Goal: Obtain resource: Download file/media

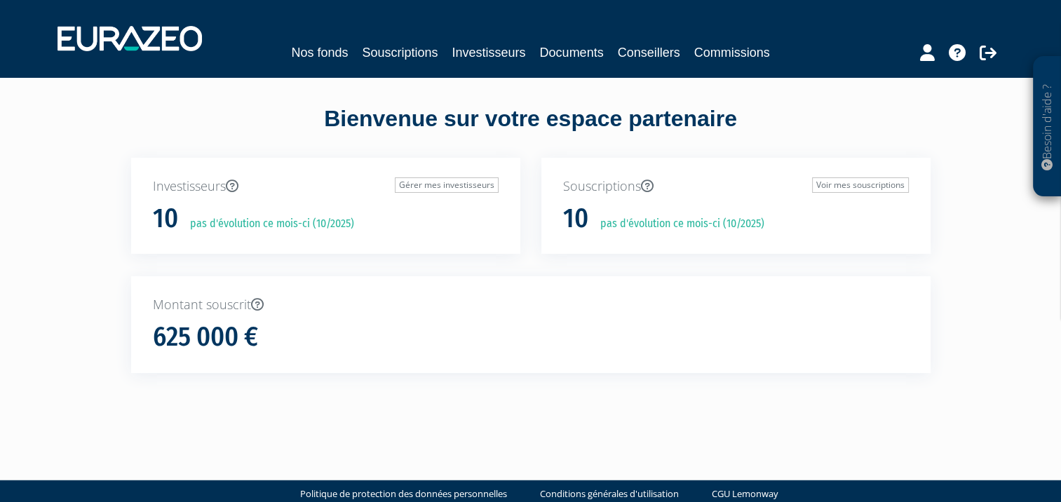
scroll to position [22, 0]
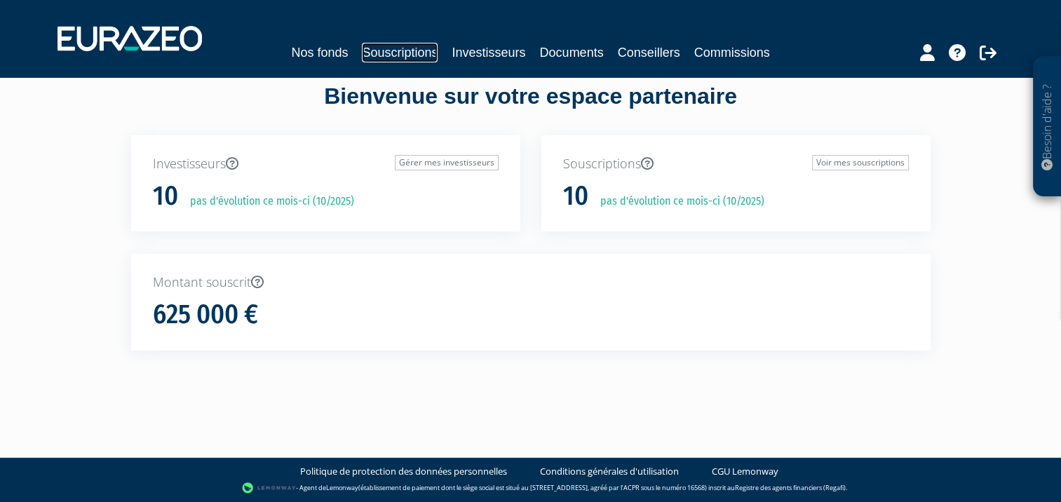
click at [400, 53] on link "Souscriptions" at bounding box center [400, 53] width 76 height 20
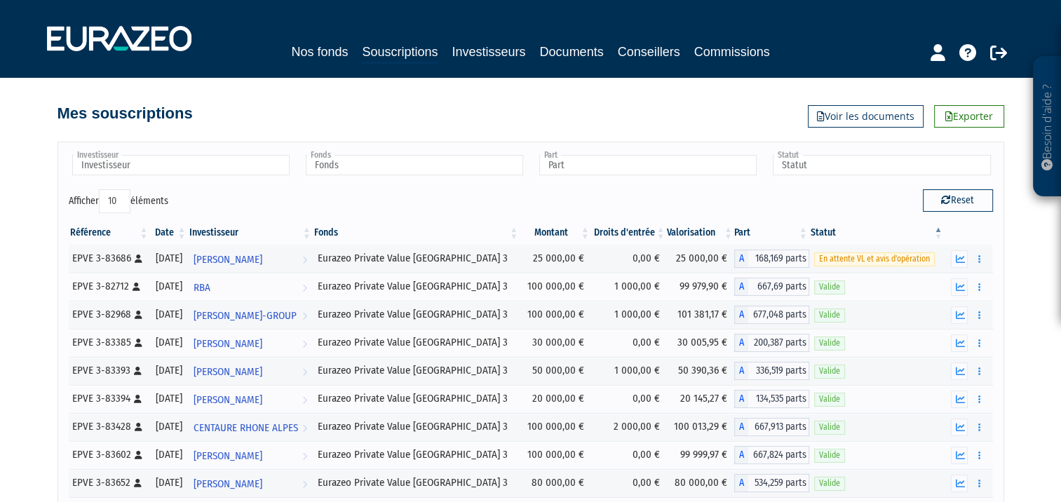
scroll to position [67, 0]
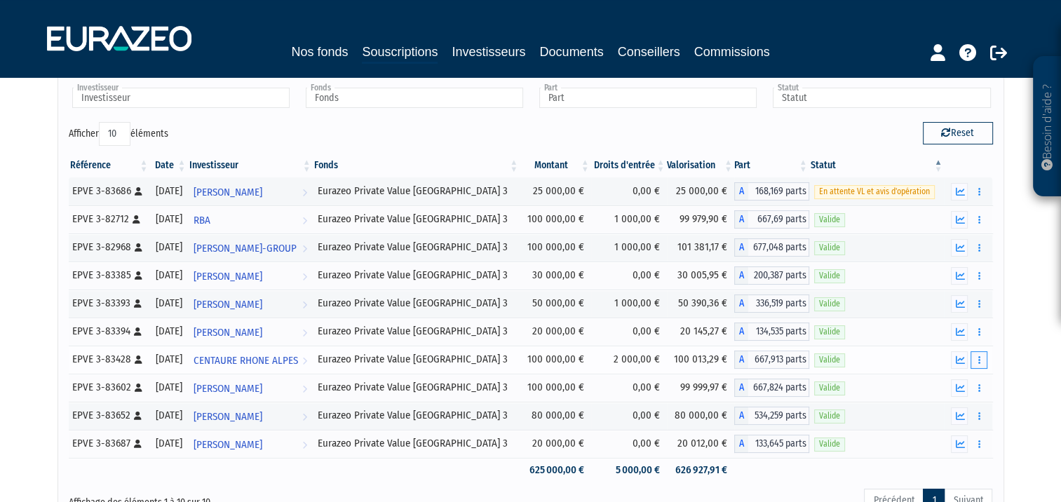
click at [979, 360] on icon "button" at bounding box center [979, 360] width 2 height 9
click at [949, 384] on link "Documents" at bounding box center [948, 385] width 70 height 23
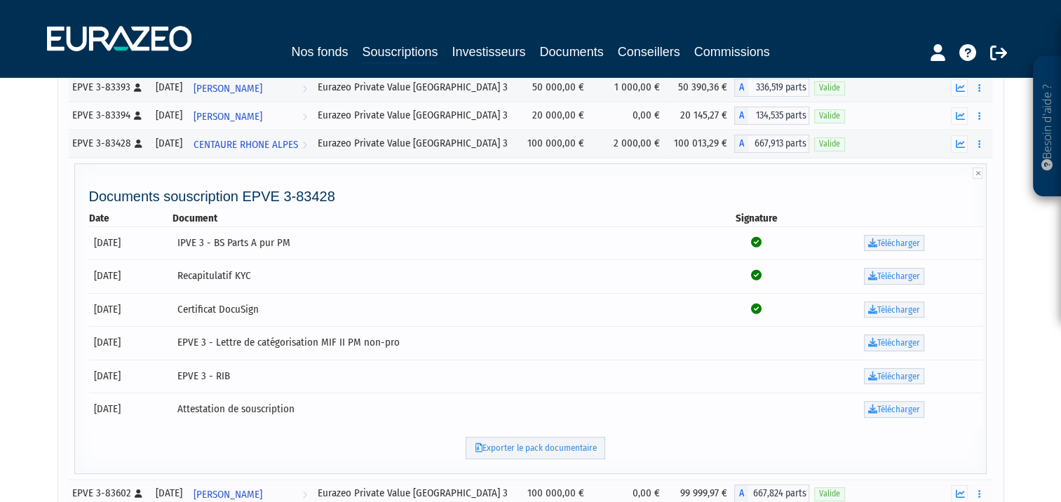
scroll to position [290, 0]
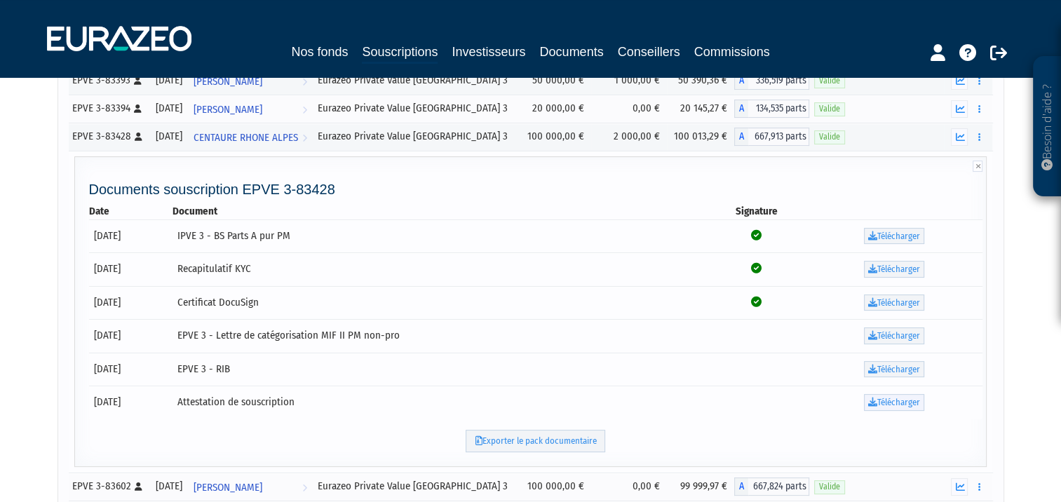
click at [888, 400] on link "Télécharger" at bounding box center [894, 402] width 60 height 17
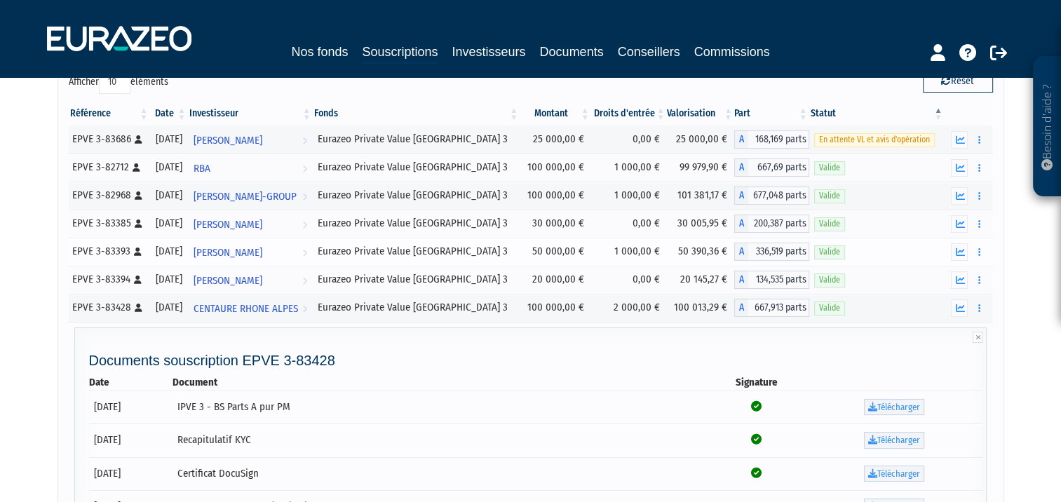
scroll to position [121, 0]
click at [982, 334] on icon at bounding box center [978, 335] width 10 height 11
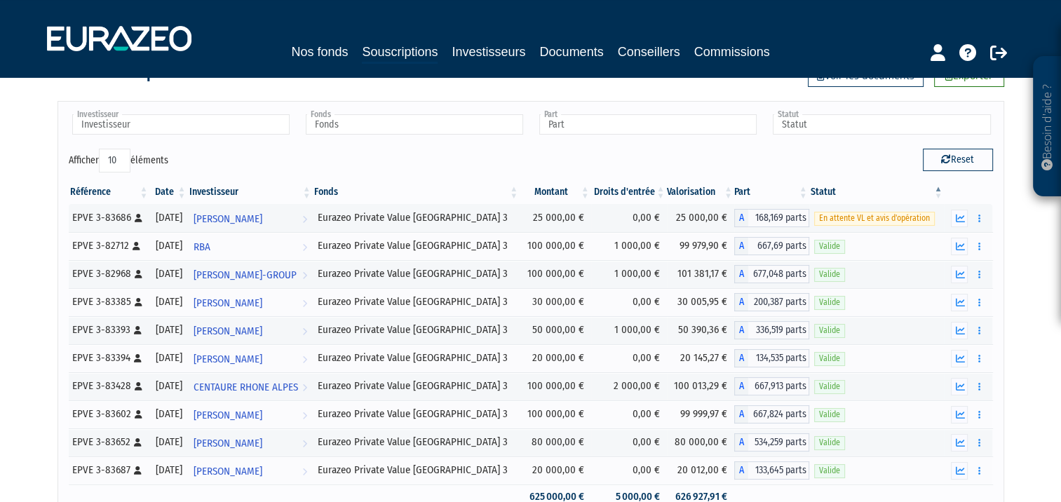
scroll to position [41, 0]
click at [511, 55] on link "Investisseurs" at bounding box center [489, 52] width 74 height 20
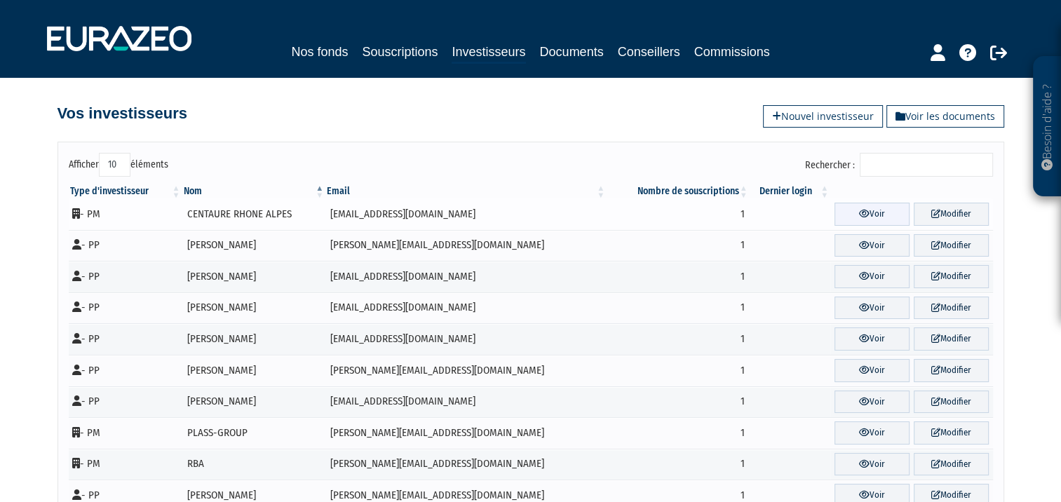
click at [860, 213] on link "Voir" at bounding box center [871, 214] width 75 height 23
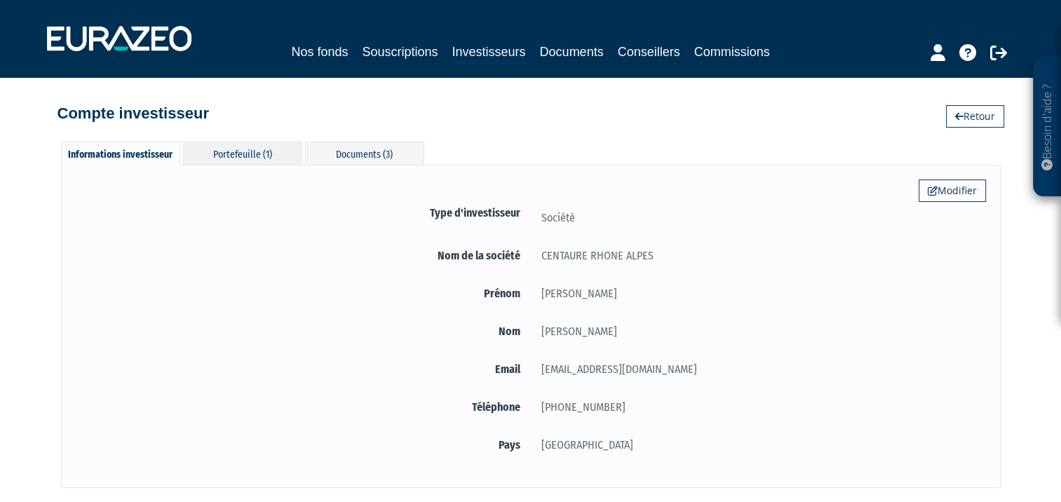
click at [254, 154] on div "Portefeuille (1)" at bounding box center [242, 153] width 119 height 23
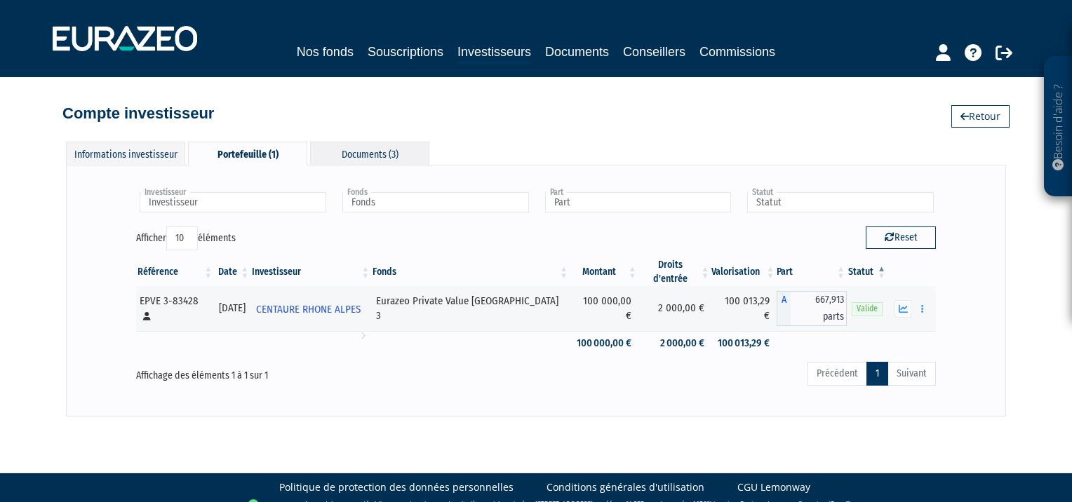
click at [363, 153] on div "Documents (3)" at bounding box center [369, 153] width 119 height 23
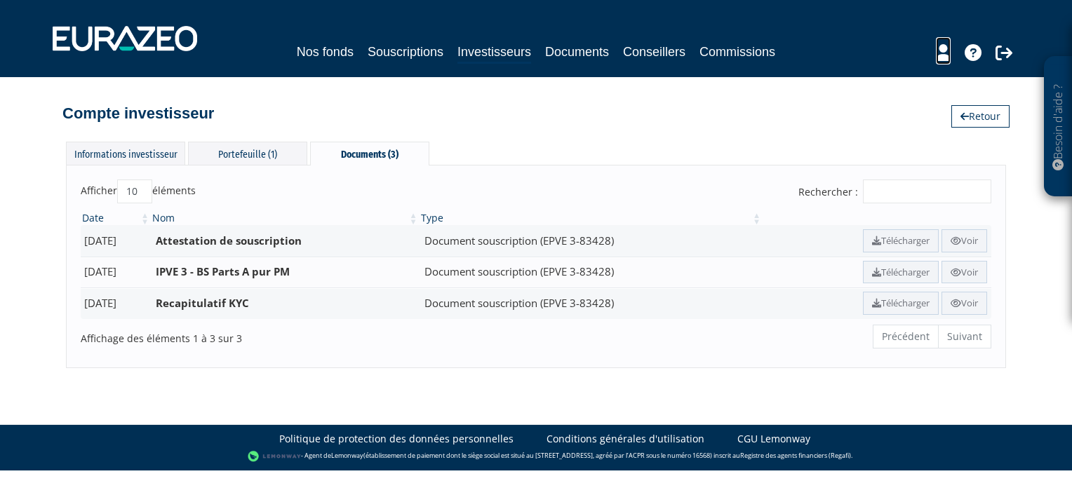
click at [941, 56] on icon at bounding box center [942, 52] width 15 height 17
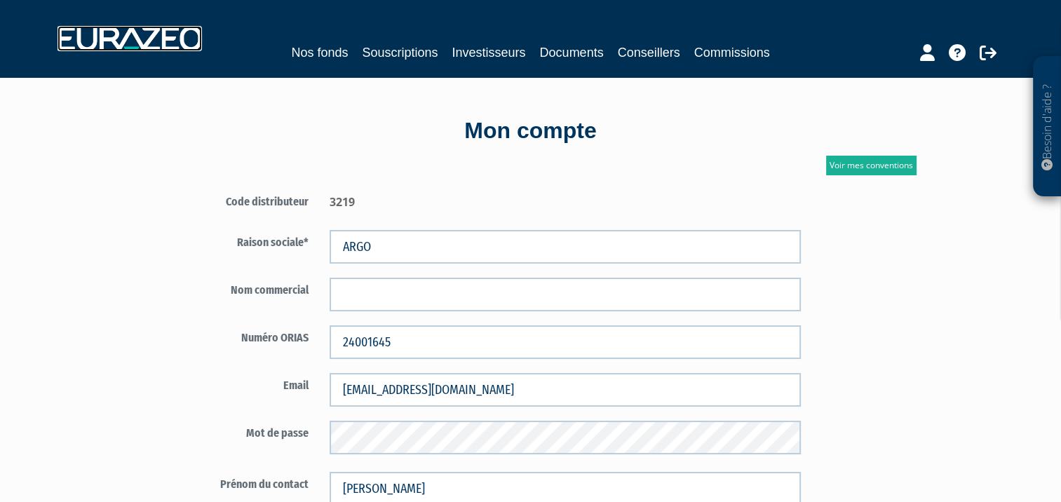
click at [144, 36] on img at bounding box center [130, 38] width 144 height 25
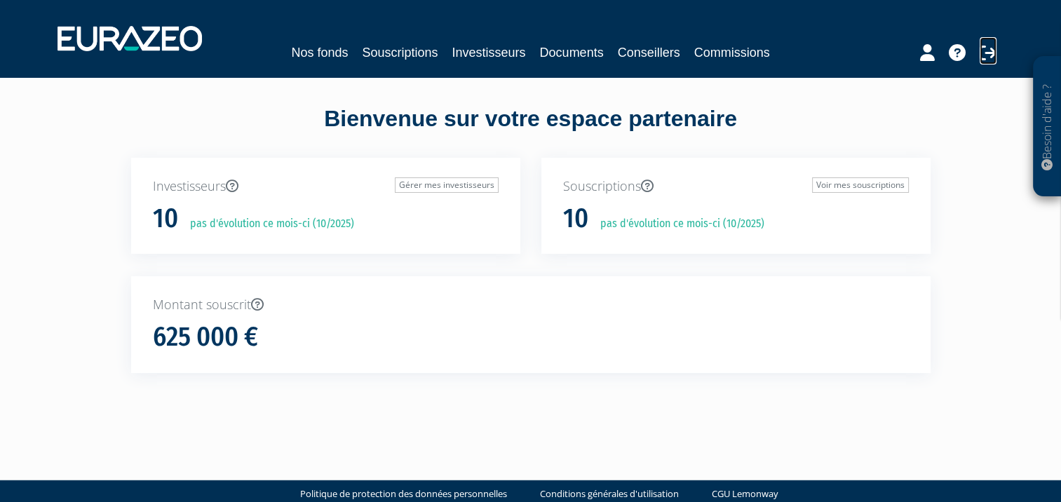
click at [992, 48] on icon at bounding box center [988, 52] width 17 height 17
